Goal: Task Accomplishment & Management: Manage account settings

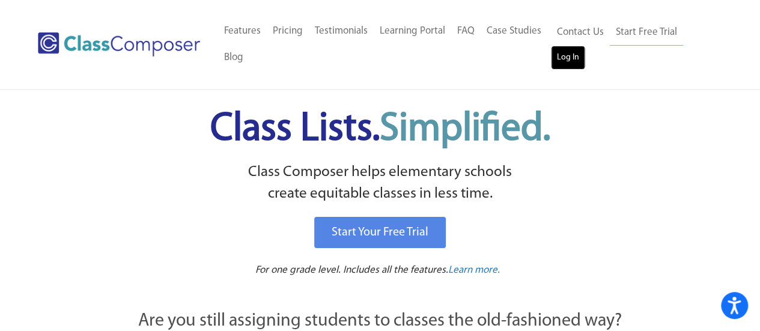
click at [568, 62] on link "Log In" at bounding box center [568, 58] width 34 height 24
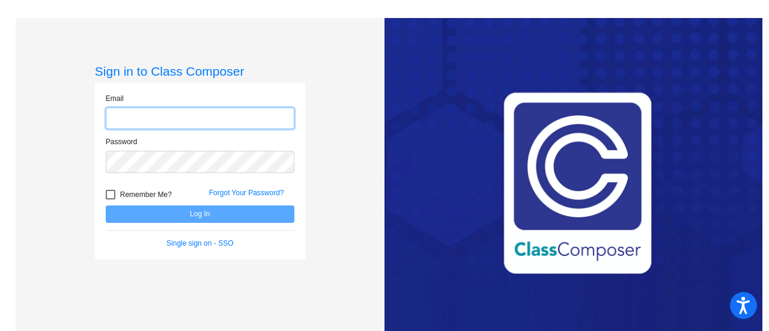
type input "[EMAIL_ADDRESS][DOMAIN_NAME]"
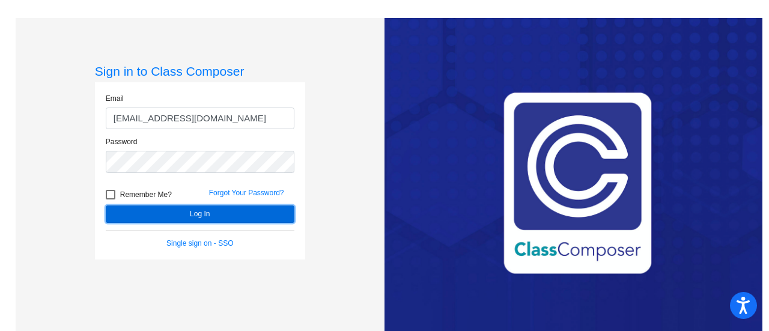
click at [197, 207] on button "Log In" at bounding box center [200, 213] width 189 height 17
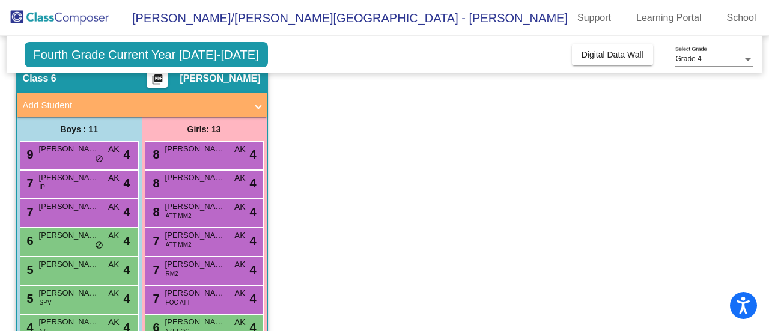
scroll to position [64, 0]
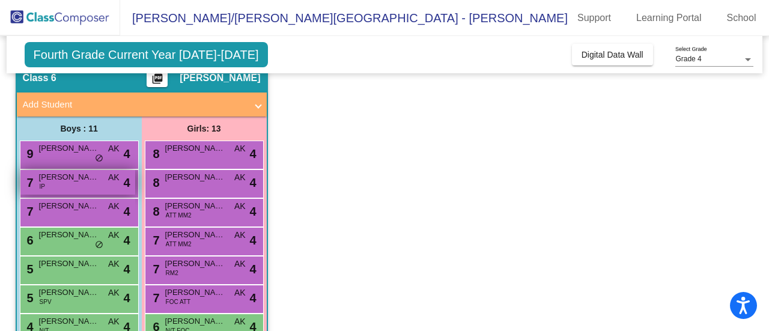
click at [72, 182] on span "[PERSON_NAME]" at bounding box center [69, 177] width 60 height 12
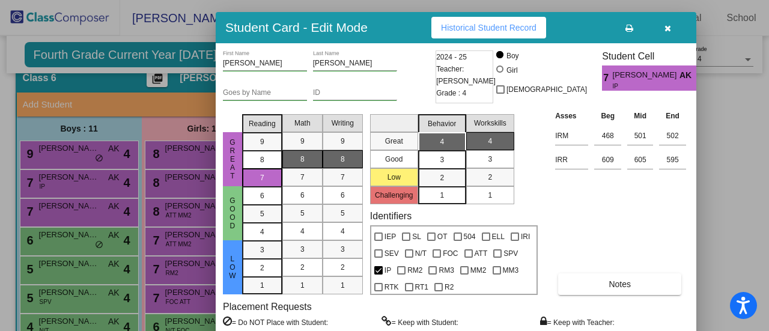
drag, startPoint x: 483, startPoint y: 19, endPoint x: 419, endPoint y: 30, distance: 64.7
click at [419, 30] on div "Student Card - Edit Mode Historical Student Record" at bounding box center [456, 27] width 481 height 31
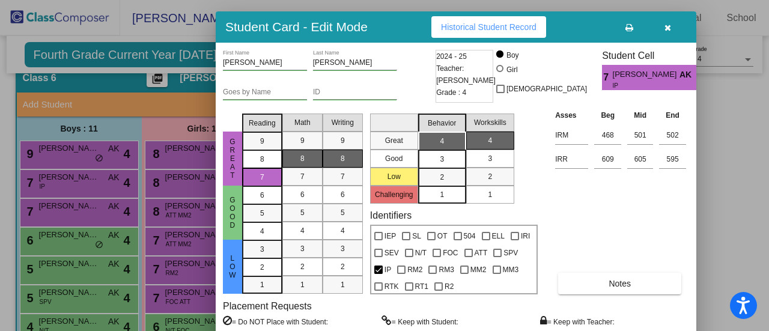
click at [667, 34] on button "button" at bounding box center [667, 27] width 38 height 22
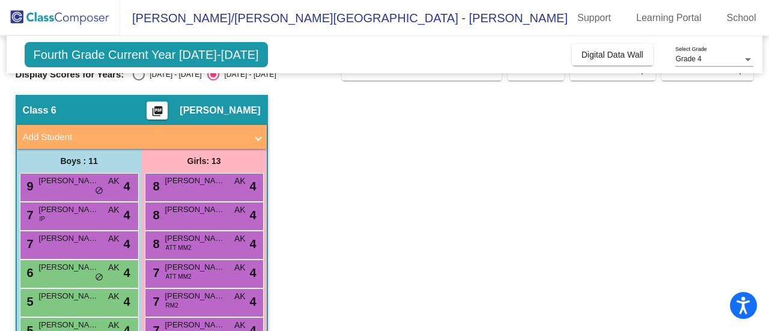
scroll to position [0, 0]
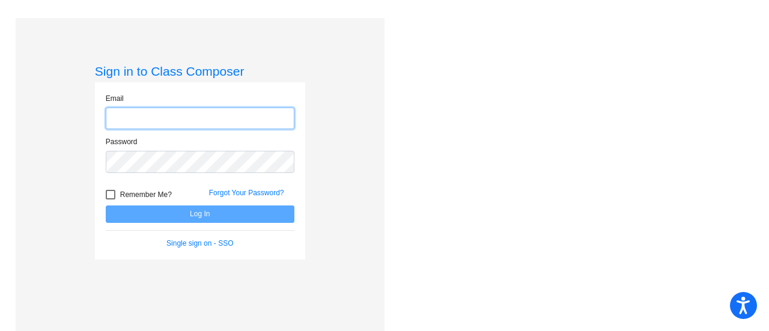
type input "ketrona@fowlervilleschools.org"
